Goal: Navigation & Orientation: Find specific page/section

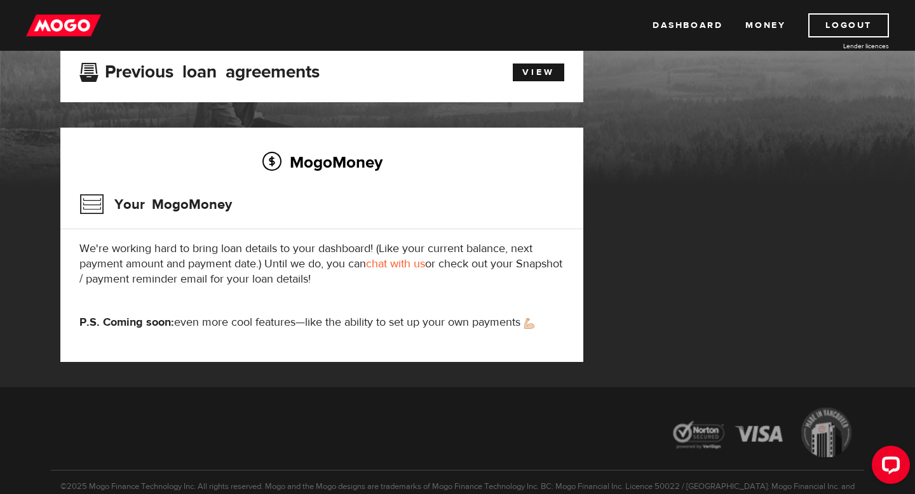
scroll to position [170, 0]
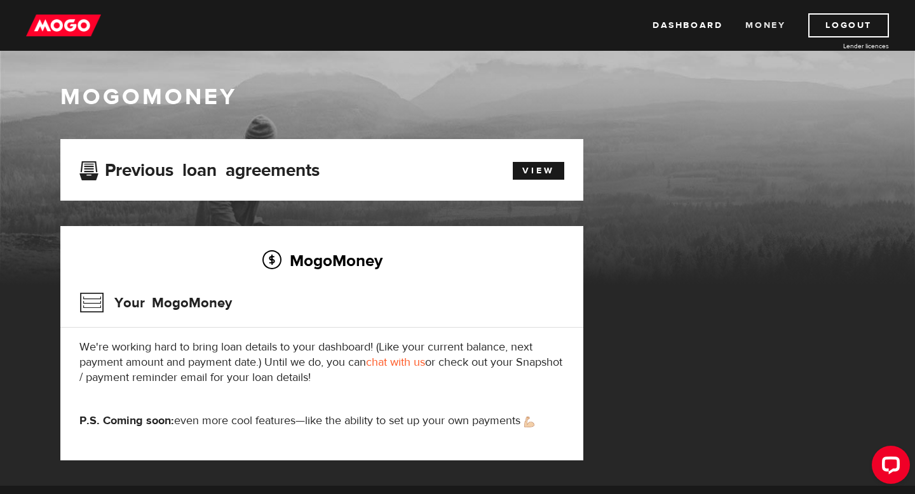
click at [755, 28] on link "Money" at bounding box center [765, 25] width 40 height 24
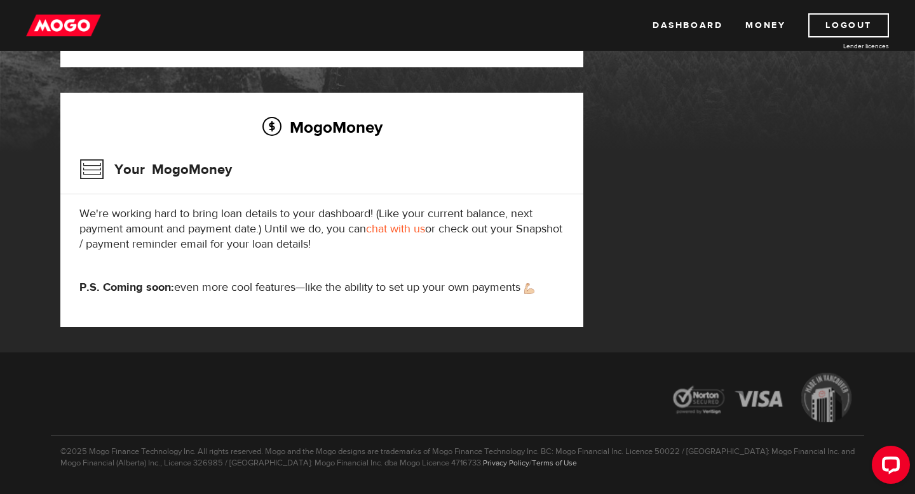
scroll to position [170, 0]
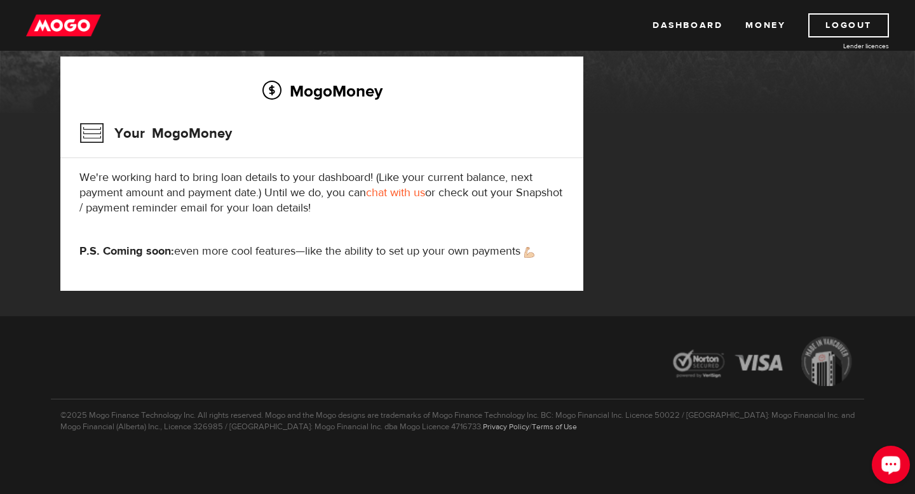
click at [886, 467] on icon "Open LiveChat chat widget" at bounding box center [891, 464] width 12 height 8
click at [671, 24] on link "Dashboard" at bounding box center [687, 25] width 70 height 24
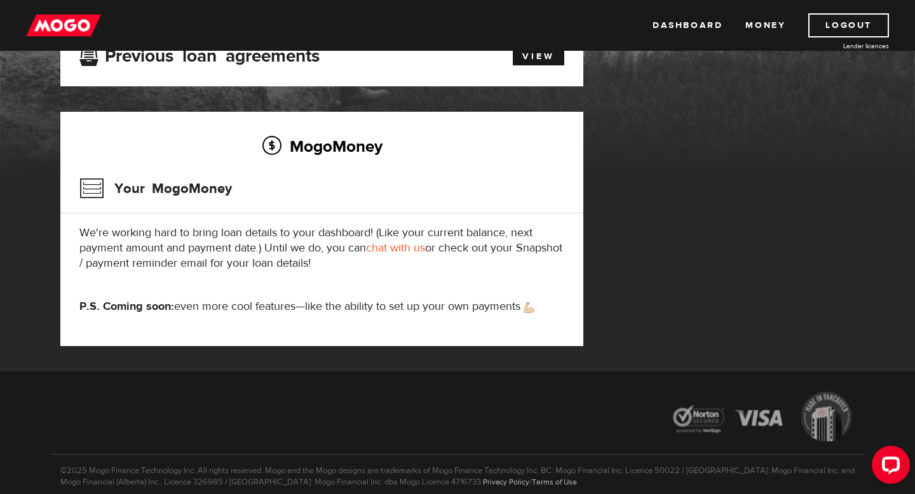
scroll to position [133, 0]
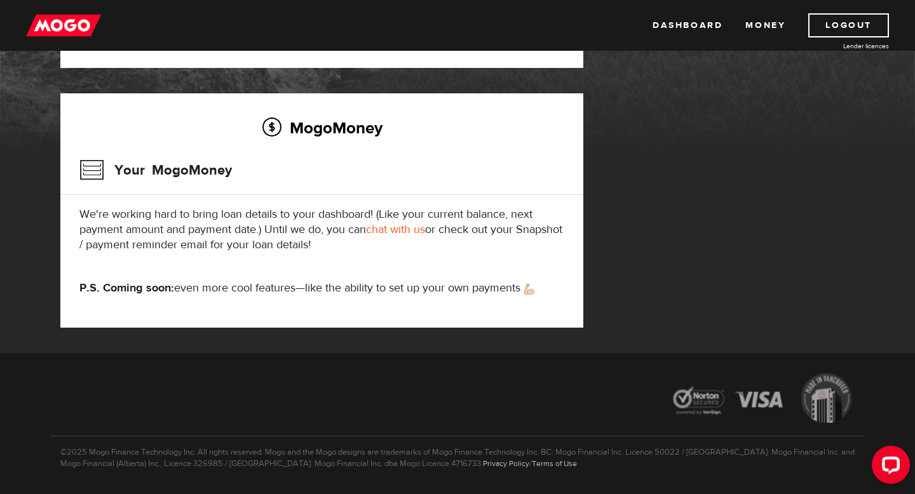
click at [92, 182] on h3 "Your MogoMoney" at bounding box center [155, 170] width 152 height 33
click at [357, 289] on p "P.S. Coming soon: even more cool features—like the ability to set up your own p…" at bounding box center [321, 288] width 485 height 15
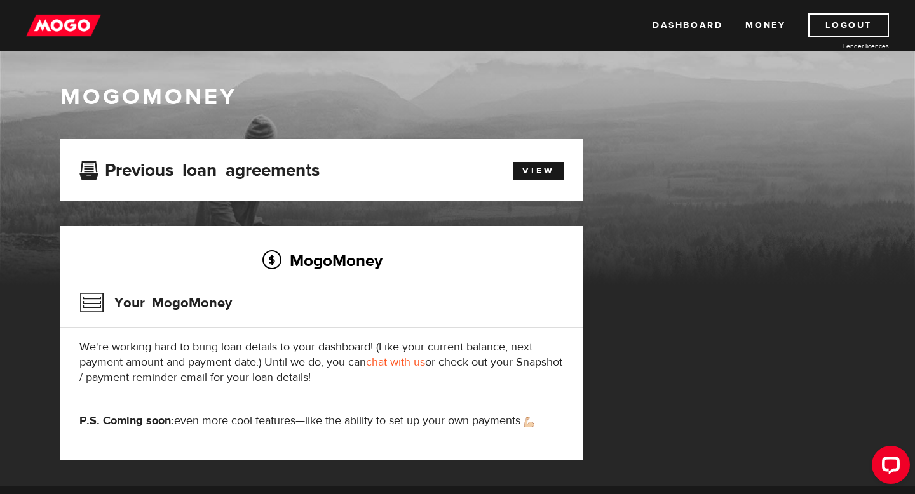
click at [78, 23] on img at bounding box center [63, 25] width 75 height 24
